Goal: Use online tool/utility: Utilize a website feature to perform a specific function

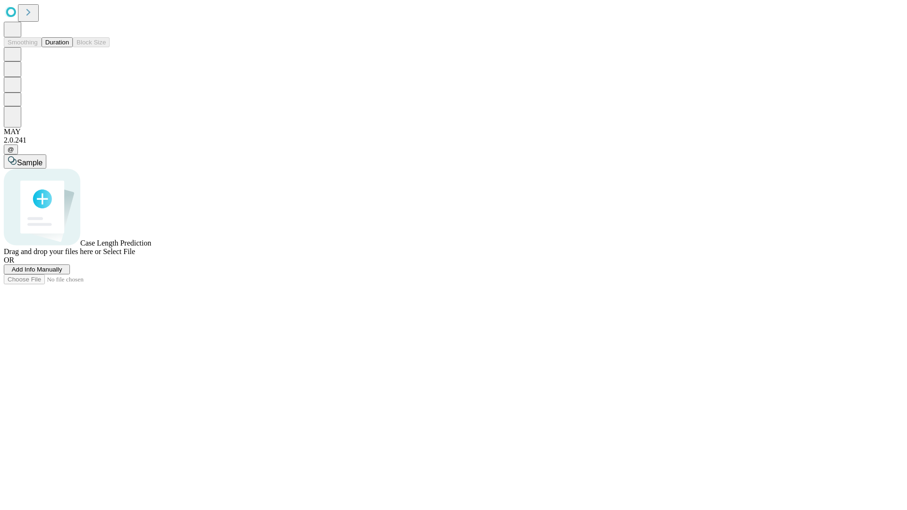
click at [135, 256] on span "Select File" at bounding box center [119, 252] width 32 height 8
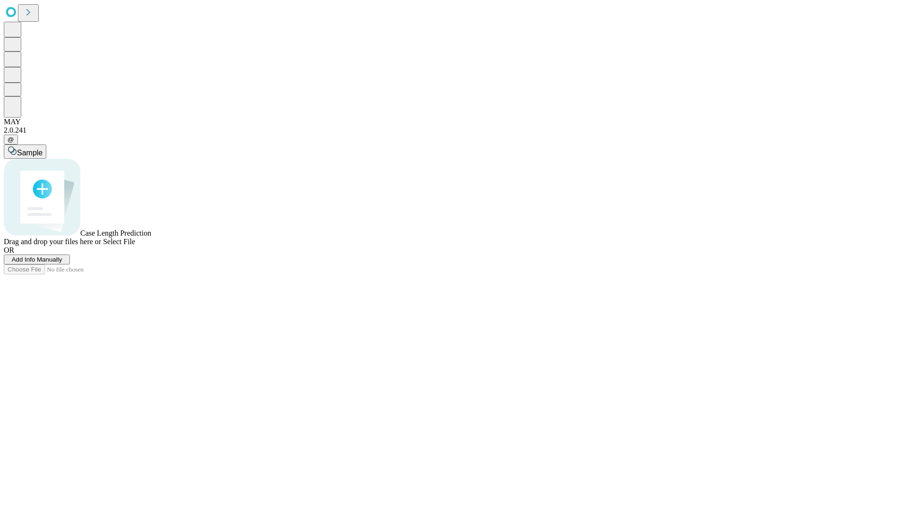
click at [135, 246] on span "Select File" at bounding box center [119, 242] width 32 height 8
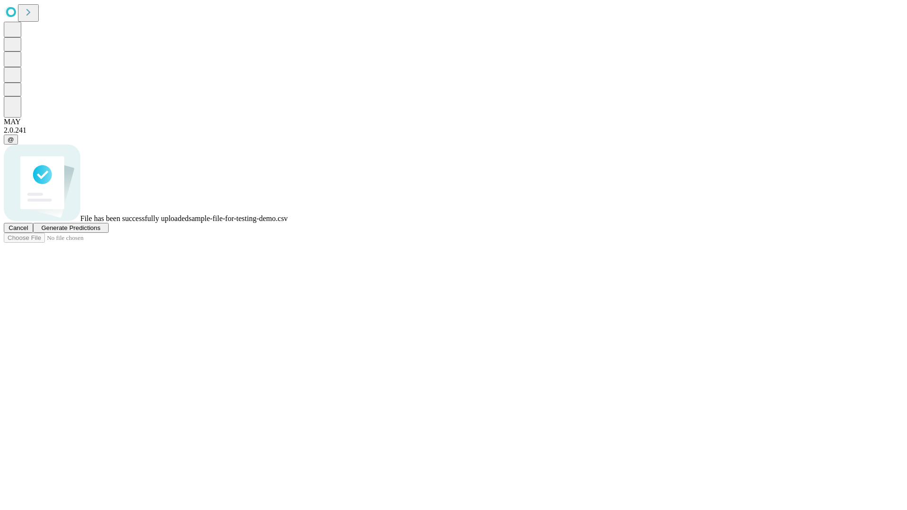
click at [100, 232] on span "Generate Predictions" at bounding box center [70, 228] width 59 height 7
